Goal: Information Seeking & Learning: Learn about a topic

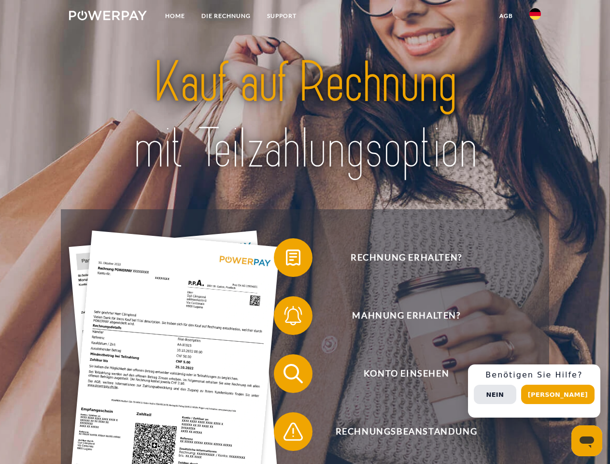
click at [108, 17] on img at bounding box center [108, 16] width 78 height 10
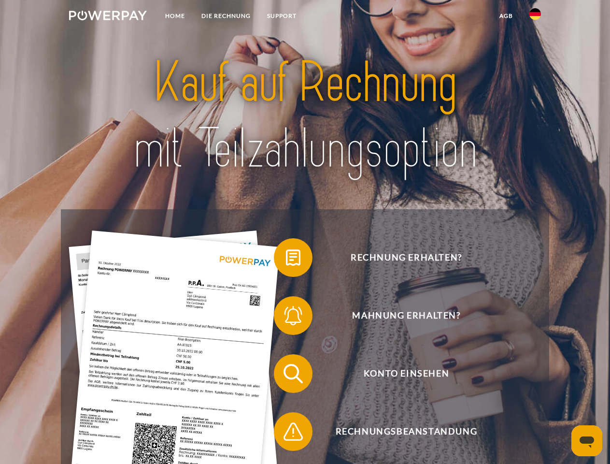
click at [535, 17] on img at bounding box center [535, 14] width 12 height 12
click at [506, 16] on link "agb" at bounding box center [506, 15] width 30 height 17
click at [286, 259] on span at bounding box center [279, 257] width 48 height 48
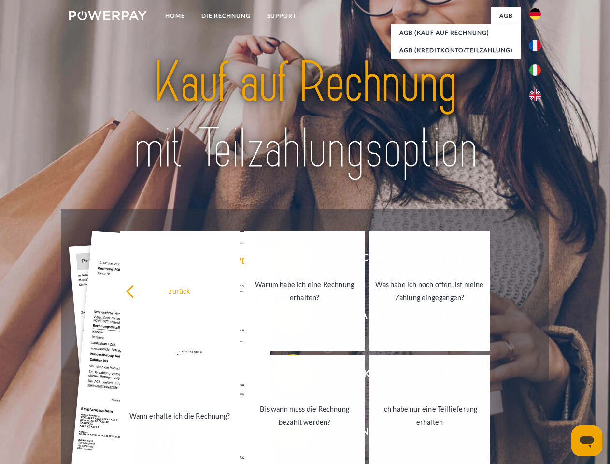
click at [286, 317] on div "zurück Warum habe ich eine Rechnung erhalten? Was habe ich noch offen, ist mein…" at bounding box center [305, 352] width 390 height 249
click at [286, 375] on link "Bis wann muss die Rechnung bezahlt werden?" at bounding box center [304, 415] width 120 height 121
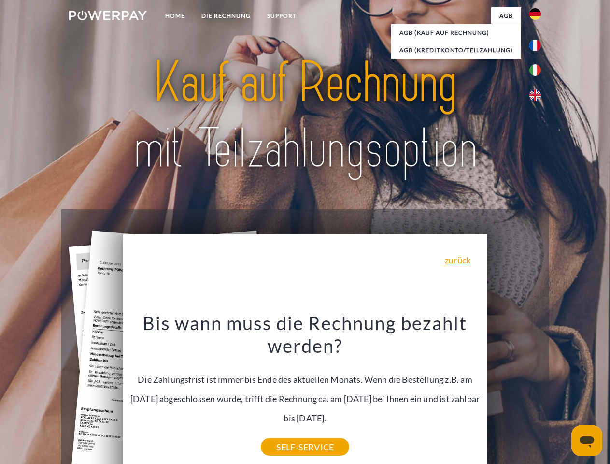
click at [286, 433] on div "Bis wann muss die Rechnung bezahlt werden? Die Zahlungsfrist ist immer bis Ende…" at bounding box center [305, 379] width 353 height 136
click at [538, 391] on div "Rechnung erhalten? Mahnung erhalten? Konto einsehen" at bounding box center [305, 402] width 488 height 386
click at [514, 393] on span "Konto einsehen" at bounding box center [406, 373] width 237 height 39
click at [561, 394] on header "Home DIE RECHNUNG SUPPORT" at bounding box center [305, 333] width 610 height 667
